Goal: Task Accomplishment & Management: Use online tool/utility

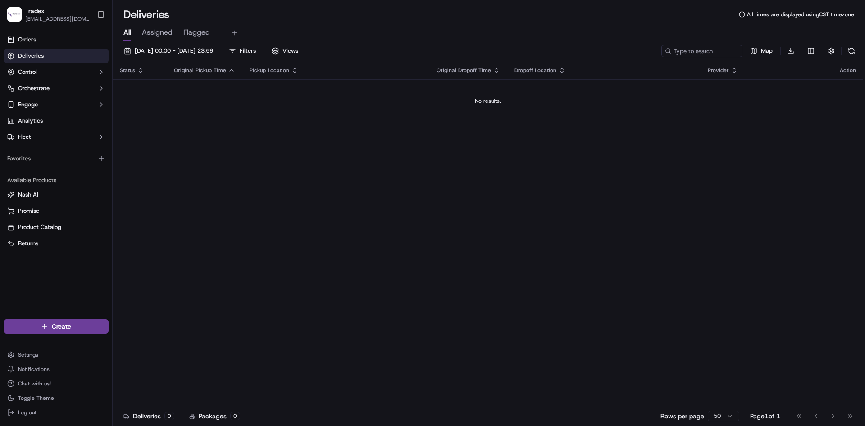
click at [842, 218] on div "Status Original Pickup Time Pickup Location Original Dropoff Time Dropoff Locat…" at bounding box center [488, 233] width 751 height 345
click at [861, 37] on div "All Assigned Flagged" at bounding box center [489, 33] width 753 height 16
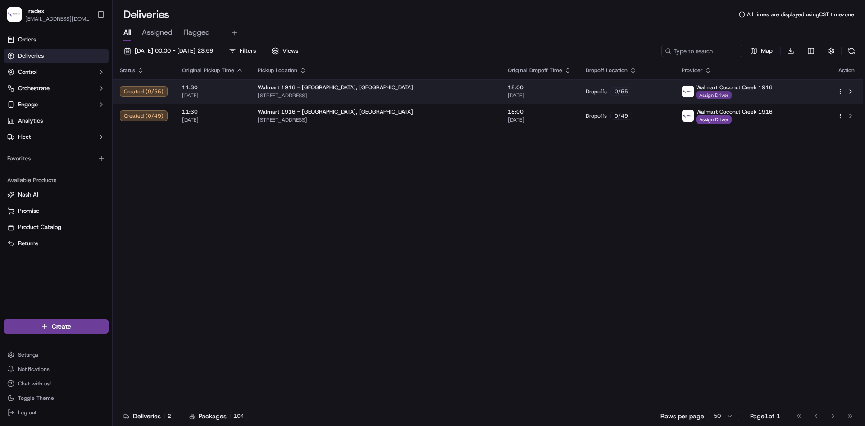
click at [710, 97] on span "Assign Driver" at bounding box center [714, 95] width 36 height 8
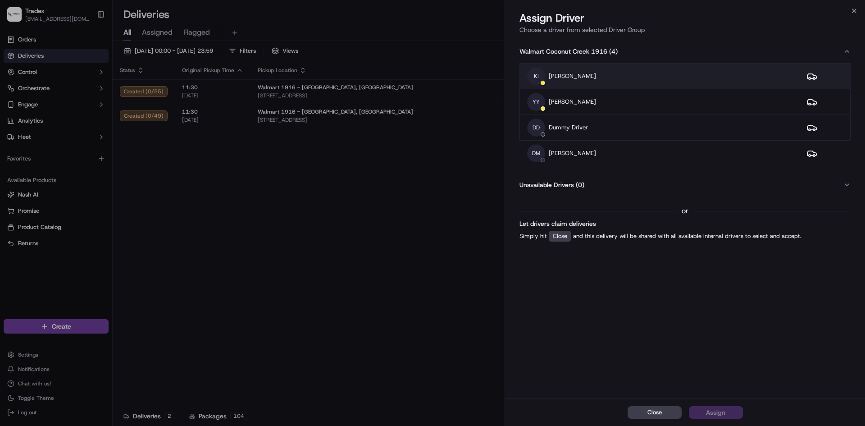
click at [632, 81] on div "KI [PERSON_NAME]" at bounding box center [659, 76] width 265 height 18
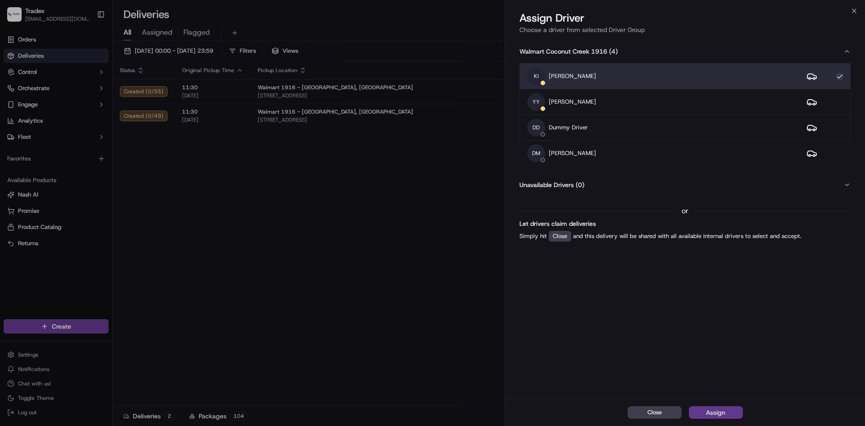
click at [726, 411] on button "Assign" at bounding box center [716, 412] width 54 height 13
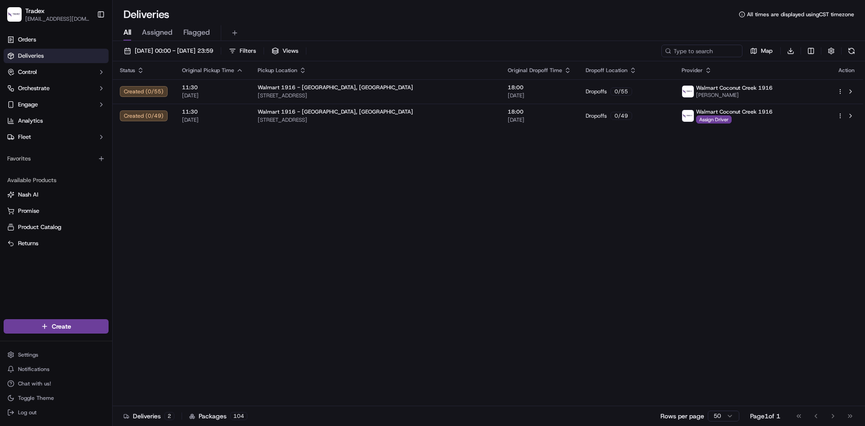
click at [813, 181] on div "Status Original Pickup Time Pickup Location Original Dropoff Time Dropoff Locat…" at bounding box center [488, 233] width 751 height 345
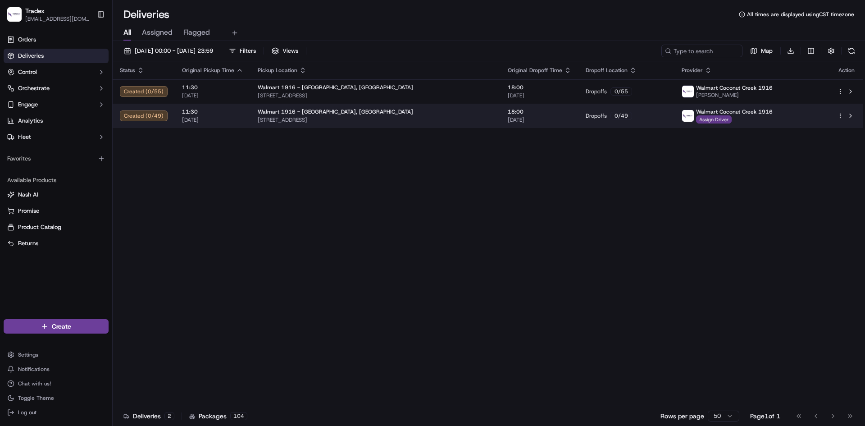
click at [720, 119] on span "Assign Driver" at bounding box center [714, 119] width 36 height 8
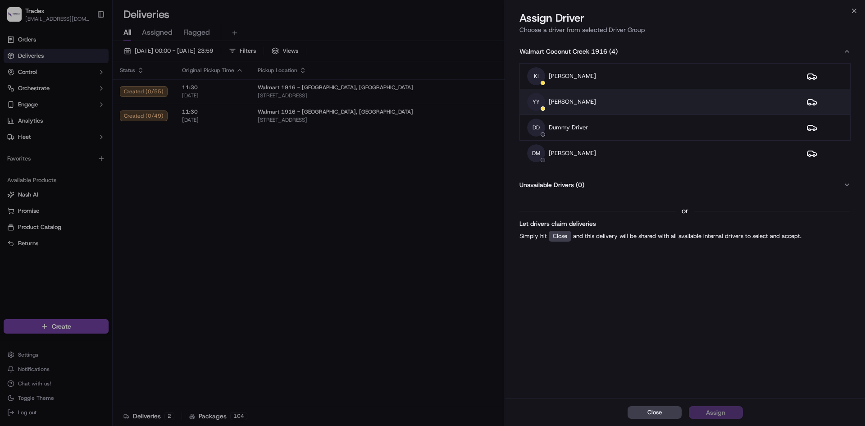
click at [695, 106] on div "YY [PERSON_NAME]" at bounding box center [659, 102] width 265 height 18
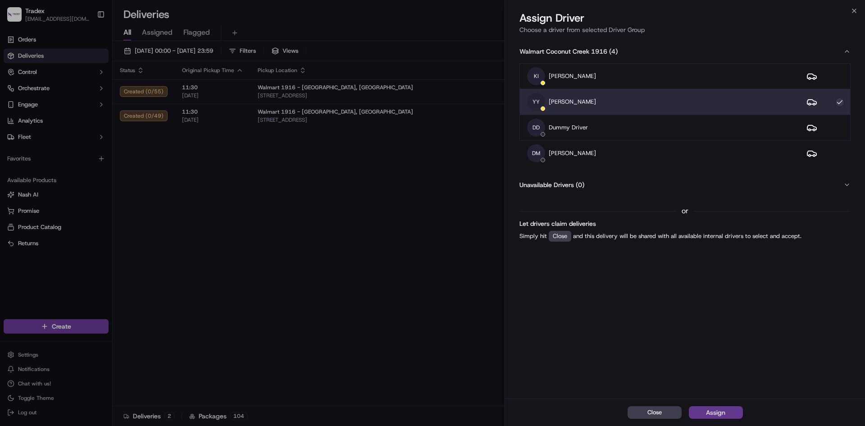
click at [720, 415] on div "Assign" at bounding box center [715, 412] width 19 height 9
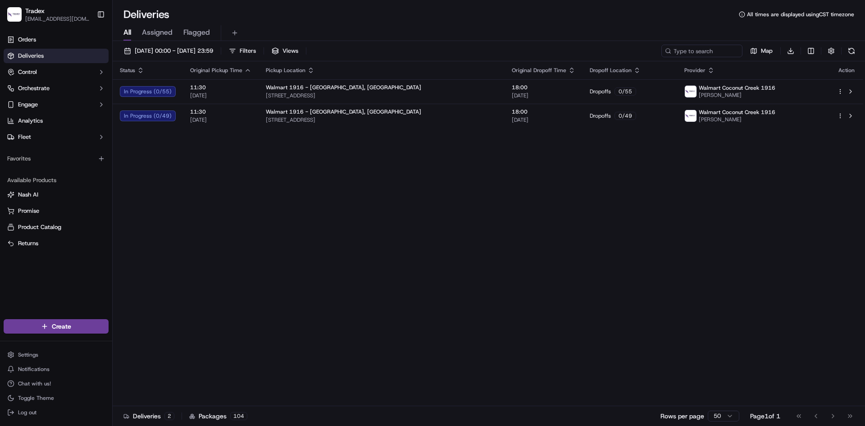
click at [821, 232] on div "Status Original Pickup Time Pickup Location Original Dropoff Time Dropoff Locat…" at bounding box center [488, 233] width 751 height 345
